Goal: Transaction & Acquisition: Purchase product/service

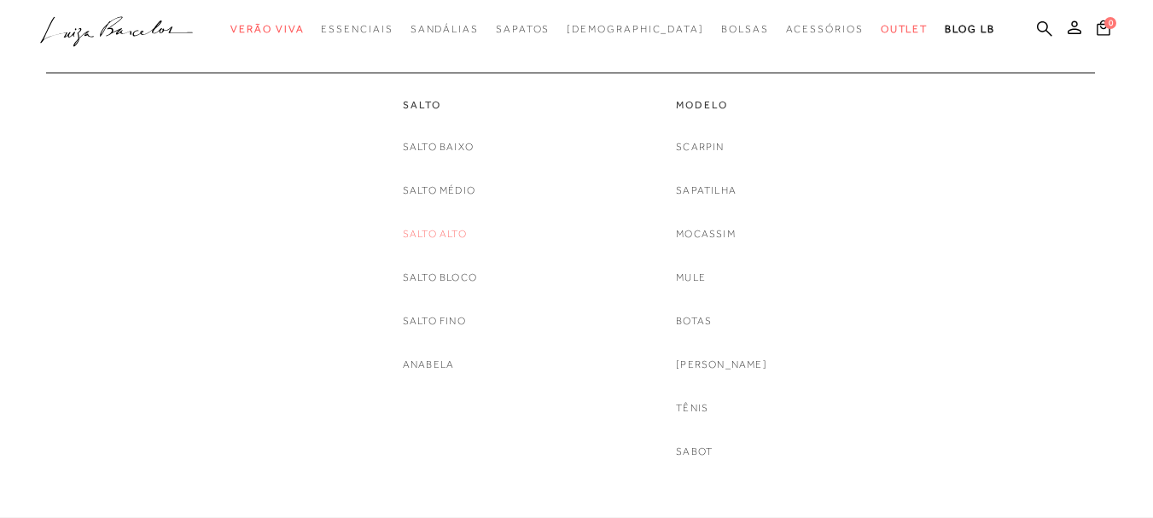
click at [425, 236] on link "Salto Alto" at bounding box center [435, 234] width 64 height 18
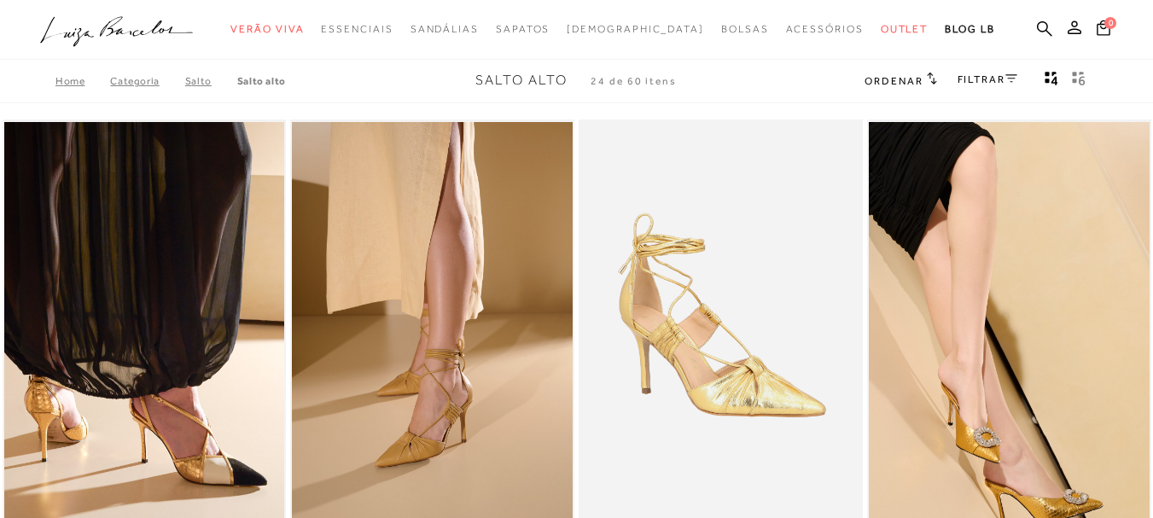
click at [1011, 75] on icon at bounding box center [1011, 78] width 12 height 9
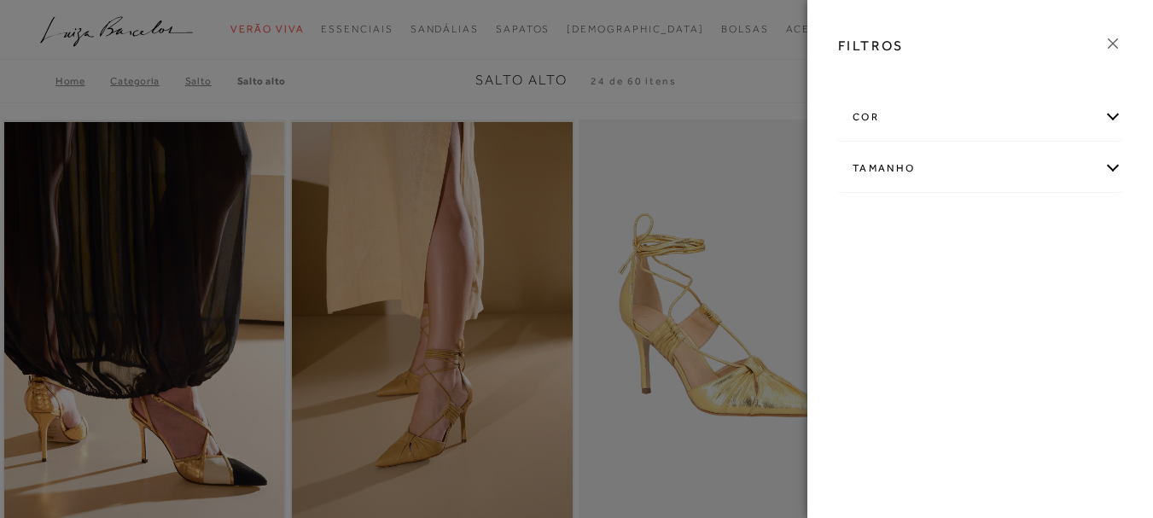
click at [985, 119] on div "cor" at bounding box center [980, 117] width 282 height 45
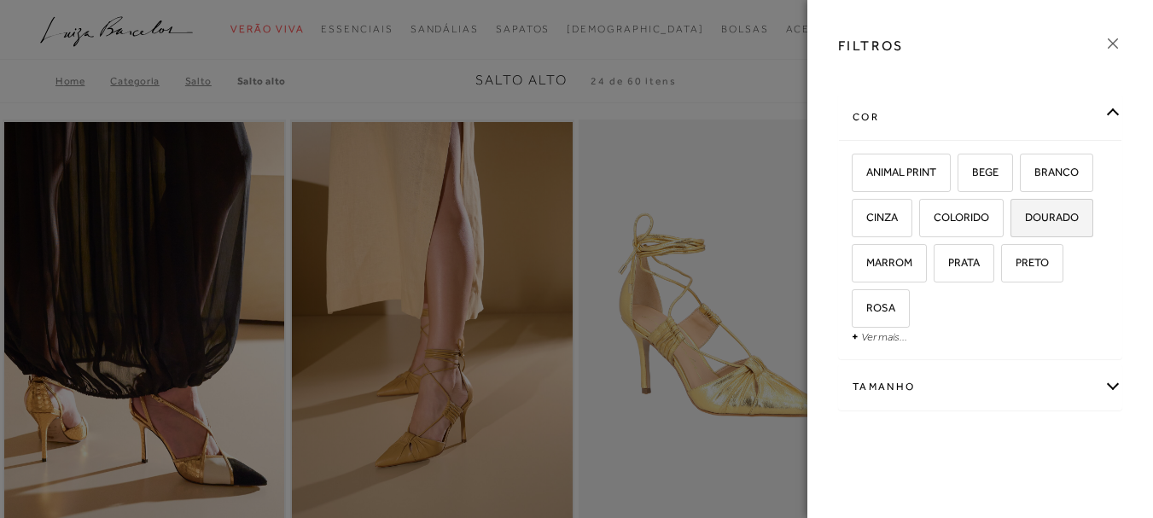
click at [1061, 210] on label "DOURADO" at bounding box center [1051, 218] width 81 height 37
click at [1025, 212] on input "DOURADO" at bounding box center [1016, 220] width 17 height 17
checkbox input "true"
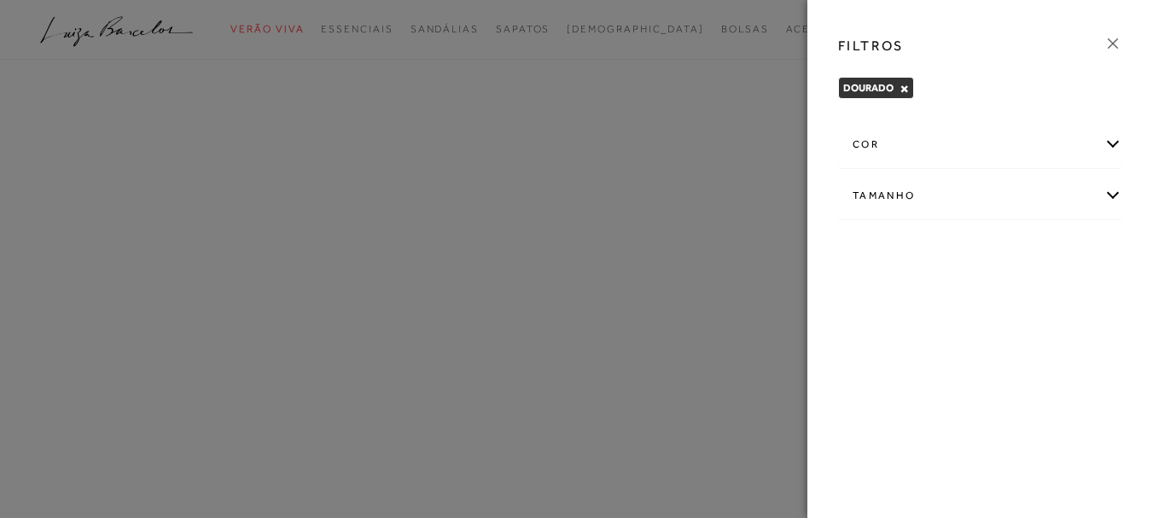
click at [1029, 207] on div "Tamanho" at bounding box center [980, 195] width 282 height 45
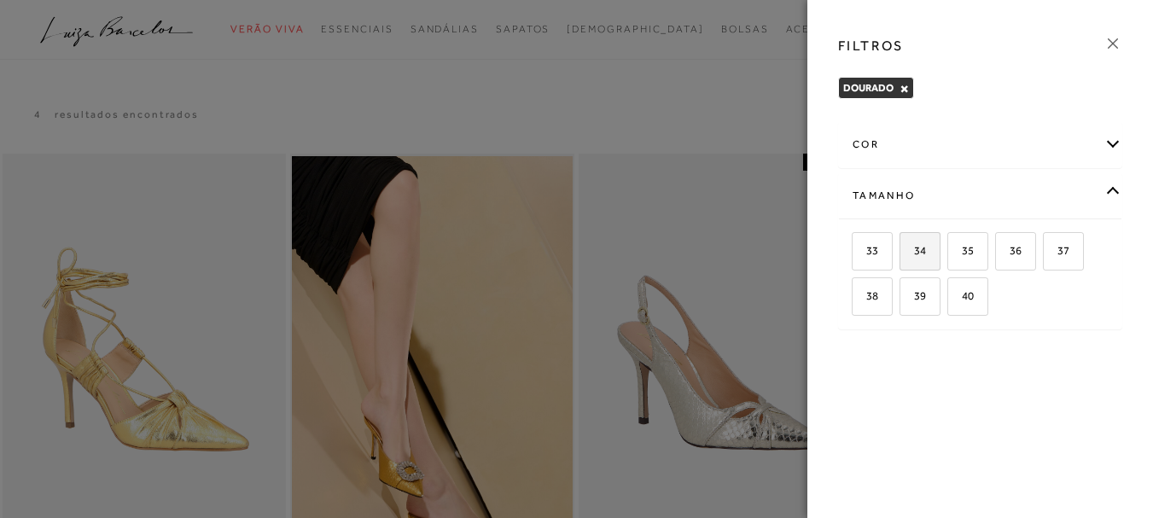
click at [923, 259] on label "34" at bounding box center [919, 251] width 39 height 37
click at [914, 259] on input "34" at bounding box center [905, 253] width 17 height 17
checkbox input "true"
click at [1110, 38] on icon at bounding box center [1112, 43] width 19 height 19
